Goal: Find specific page/section: Find specific page/section

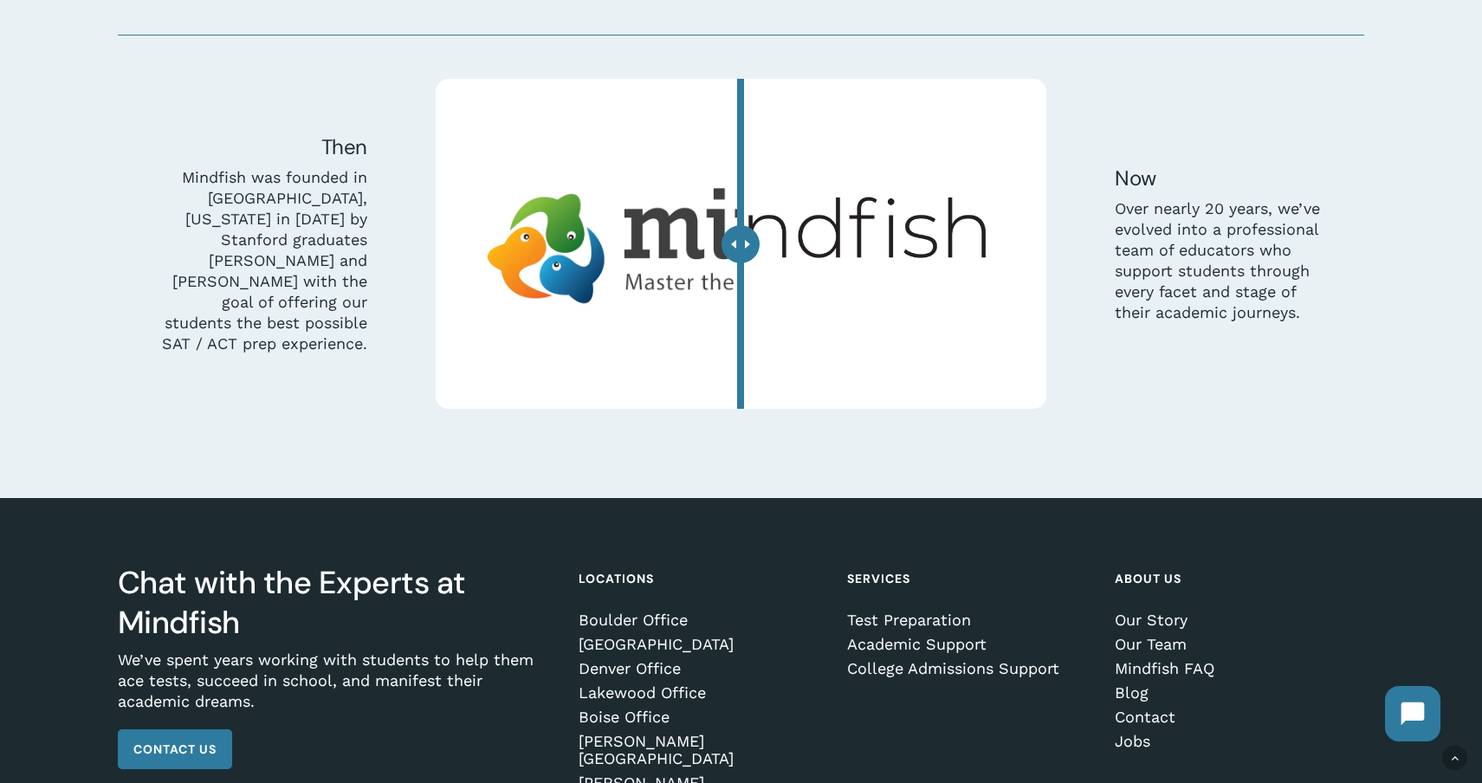
scroll to position [5316, 0]
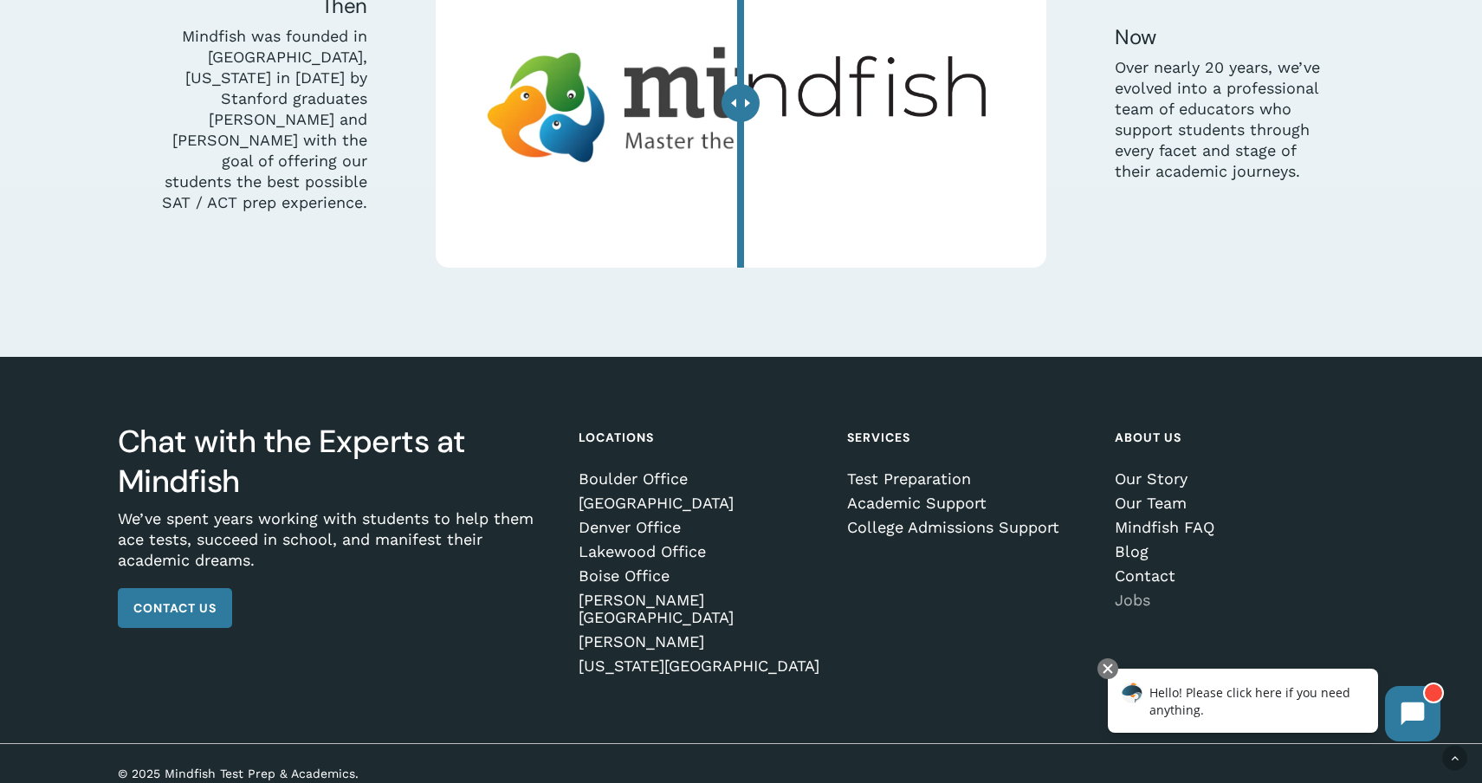
click at [1131, 599] on link "Jobs" at bounding box center [1236, 600] width 243 height 17
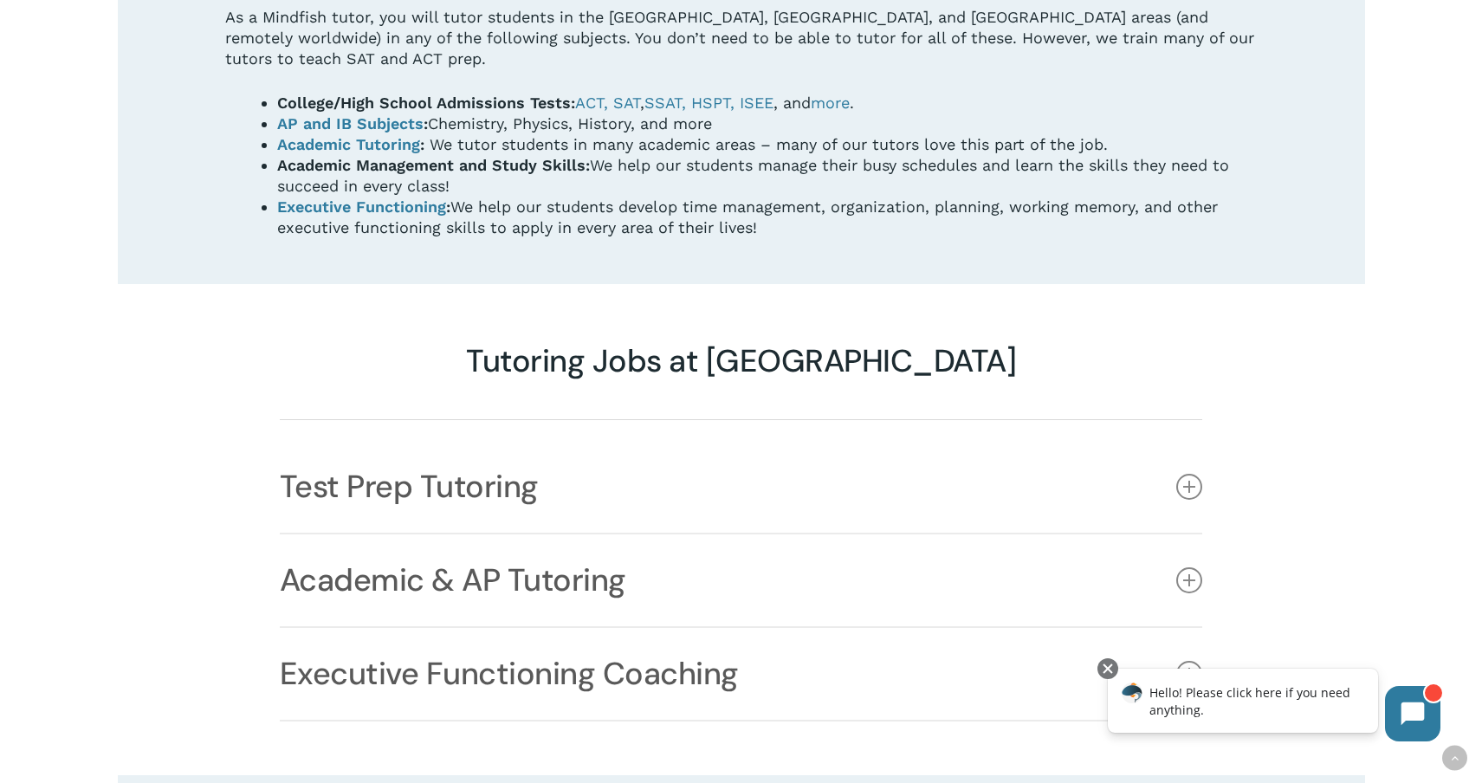
scroll to position [1214, 0]
click at [1183, 472] on icon at bounding box center [1190, 485] width 26 height 26
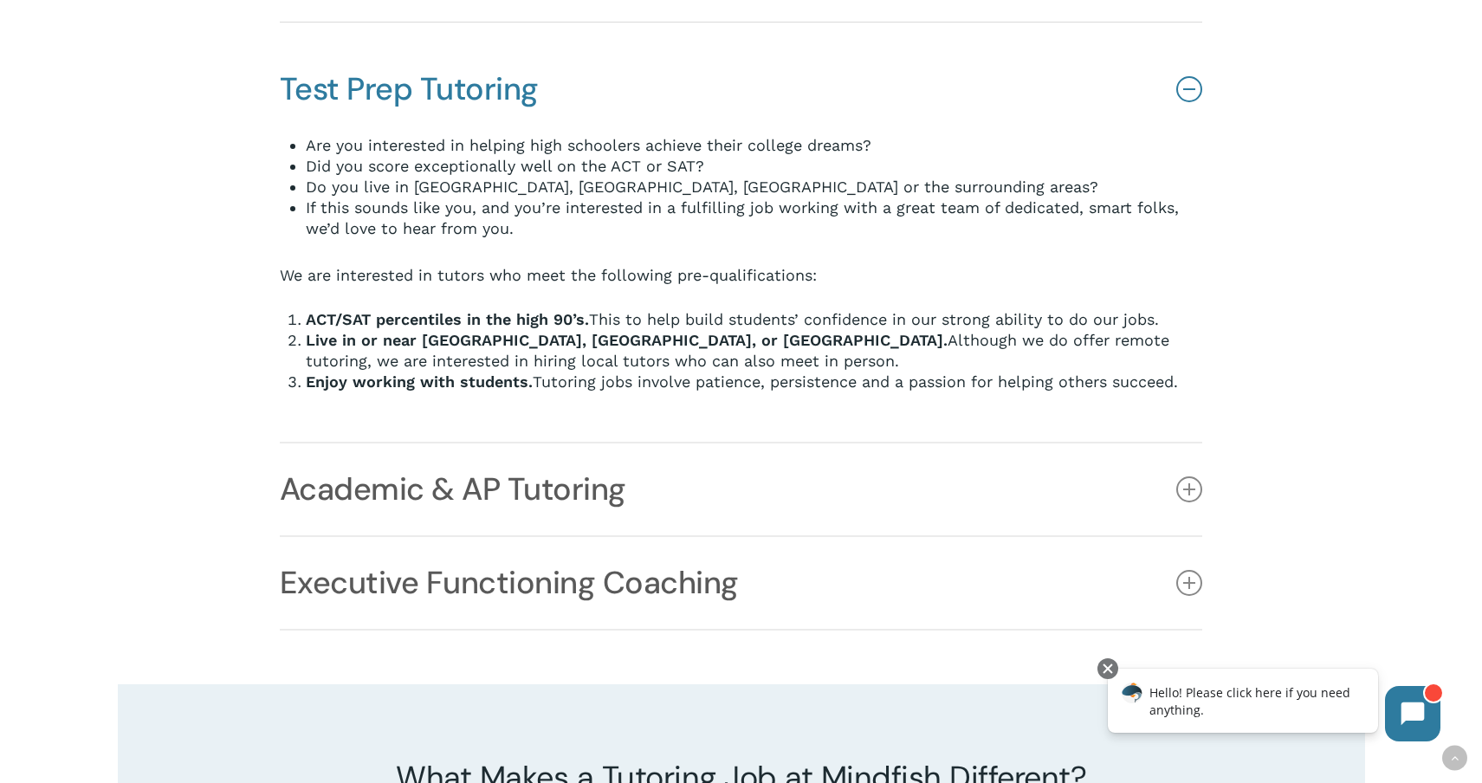
scroll to position [1614, 0]
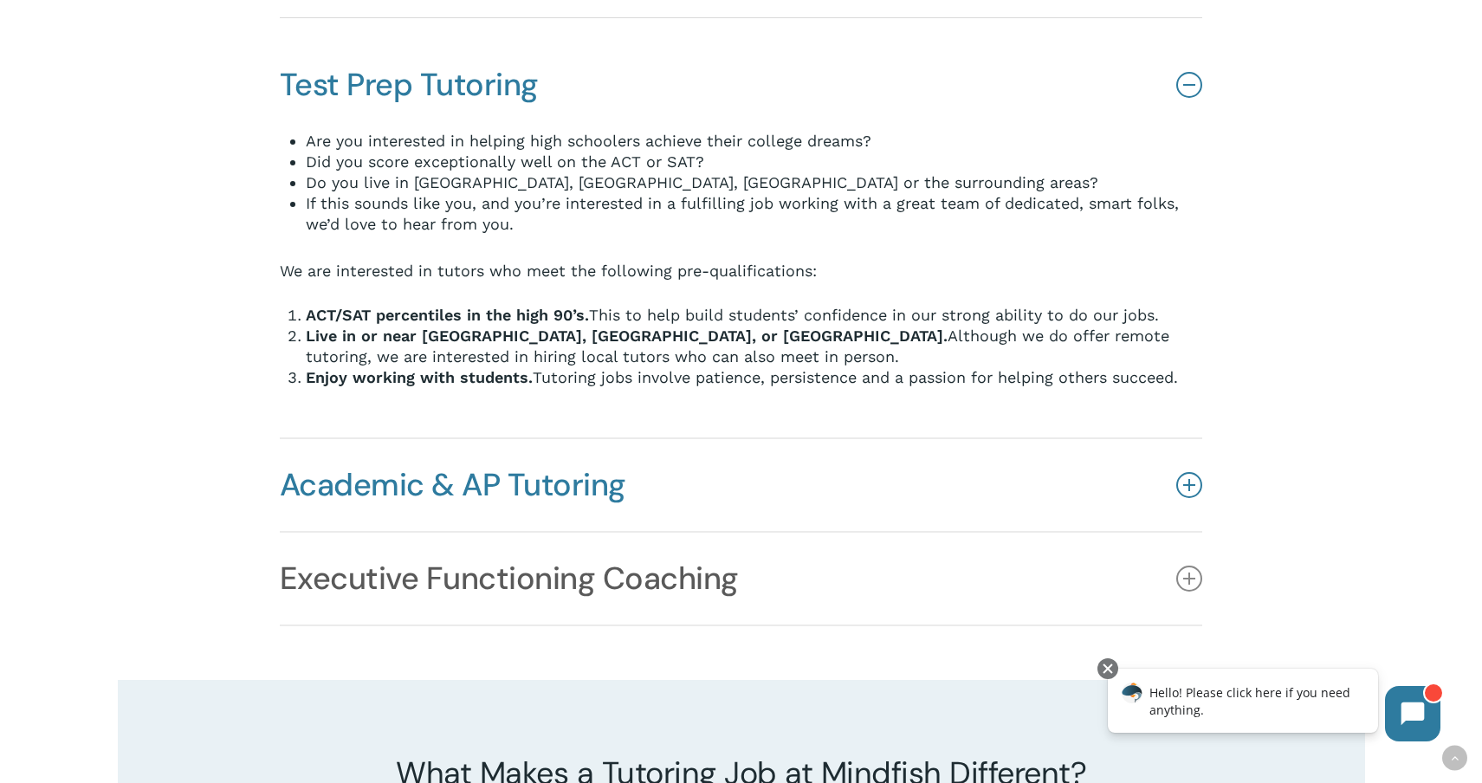
click at [1192, 472] on icon at bounding box center [1190, 485] width 26 height 26
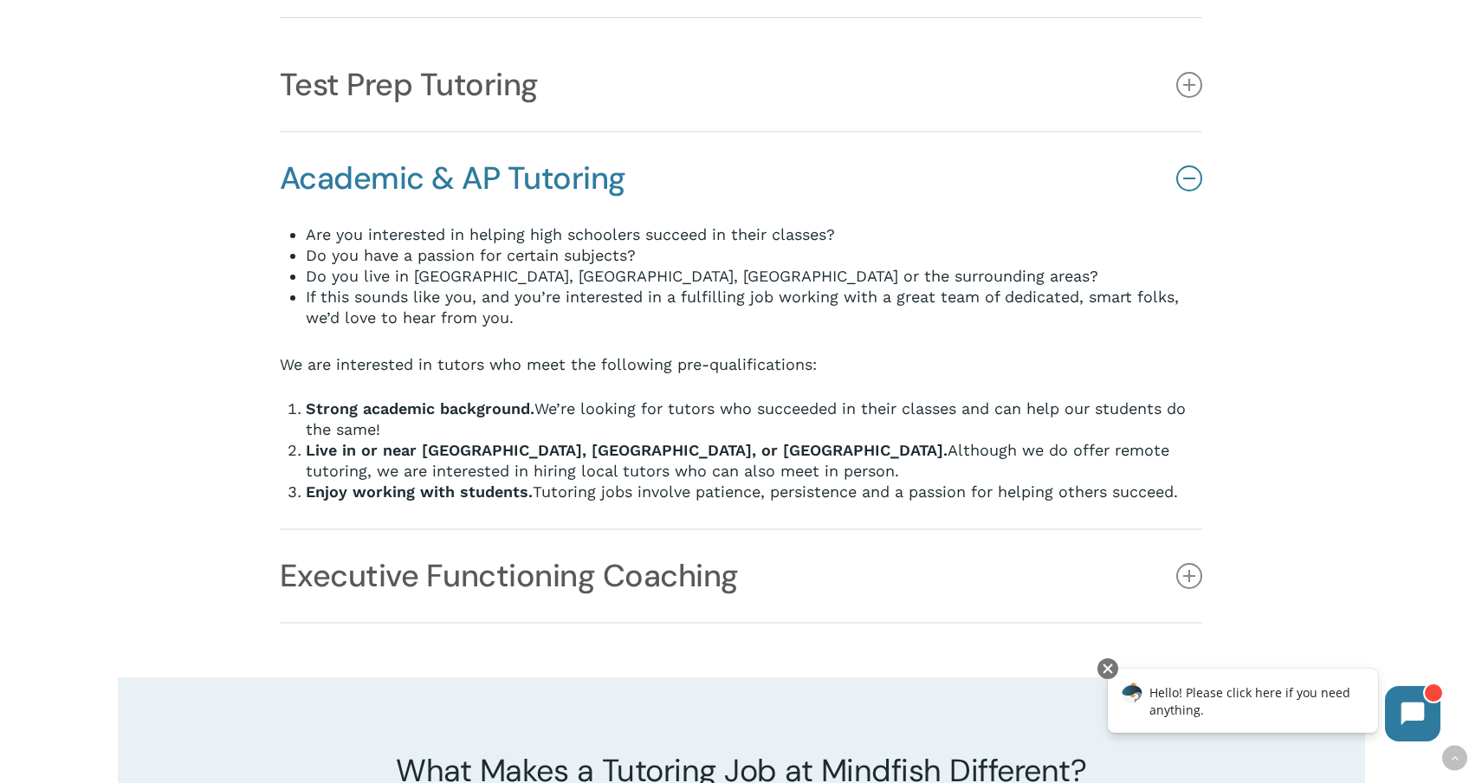
click at [1194, 165] on icon at bounding box center [1190, 178] width 26 height 26
